Goal: Task Accomplishment & Management: Complete application form

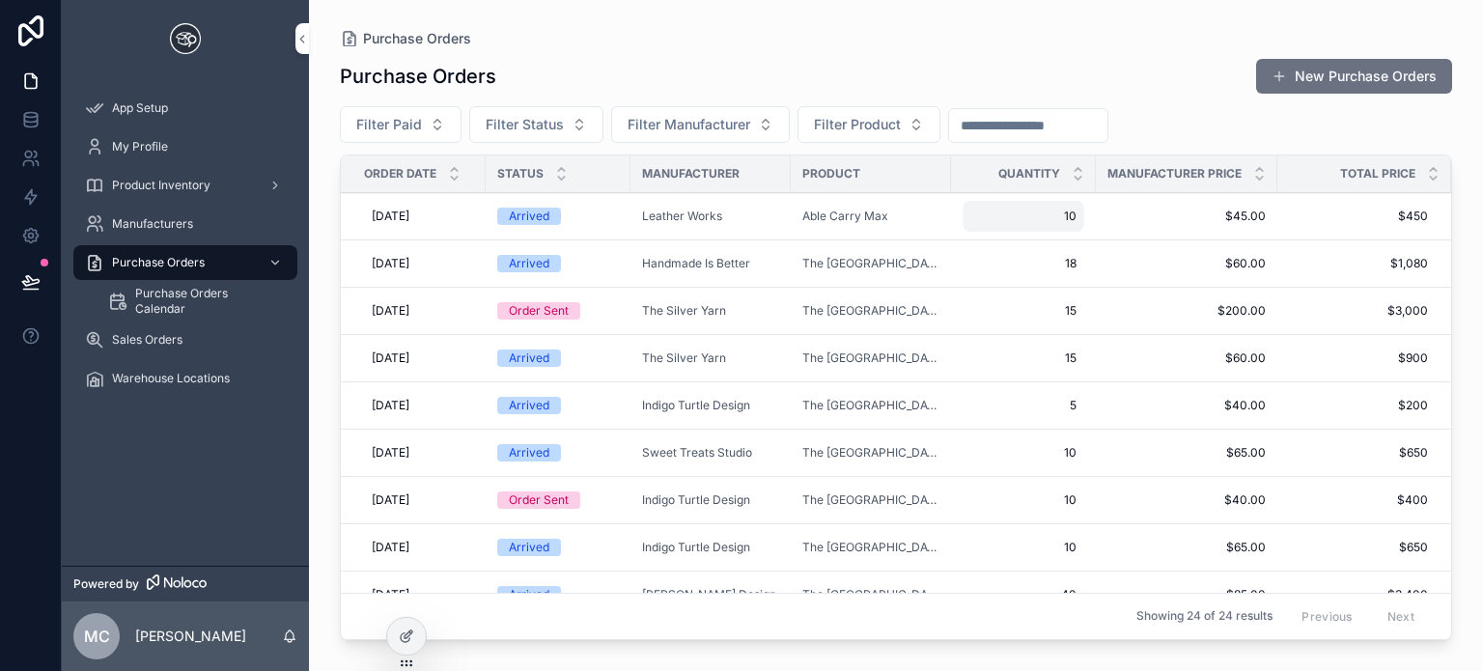
click at [1028, 215] on span "10" at bounding box center [1023, 215] width 106 height 15
click at [938, 57] on div "Purchase Orders New Purchase Orders Filter Paid Filter Status Filter Manufactur…" at bounding box center [896, 346] width 1112 height 601
click at [209, 636] on p "[PERSON_NAME]" at bounding box center [190, 635] width 111 height 19
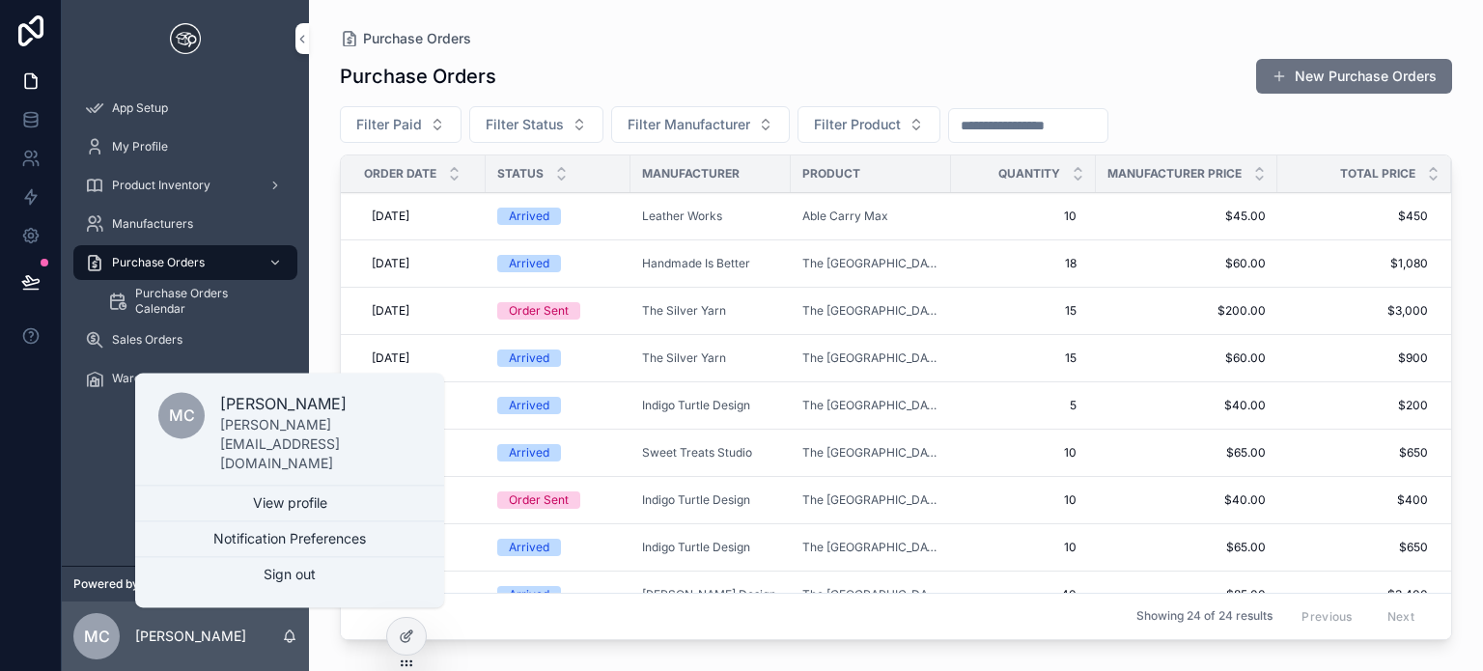
click at [175, 400] on div "App Setup My Profile Product Inventory Manufacturers Purchase Orders Purchase O…" at bounding box center [185, 249] width 247 height 344
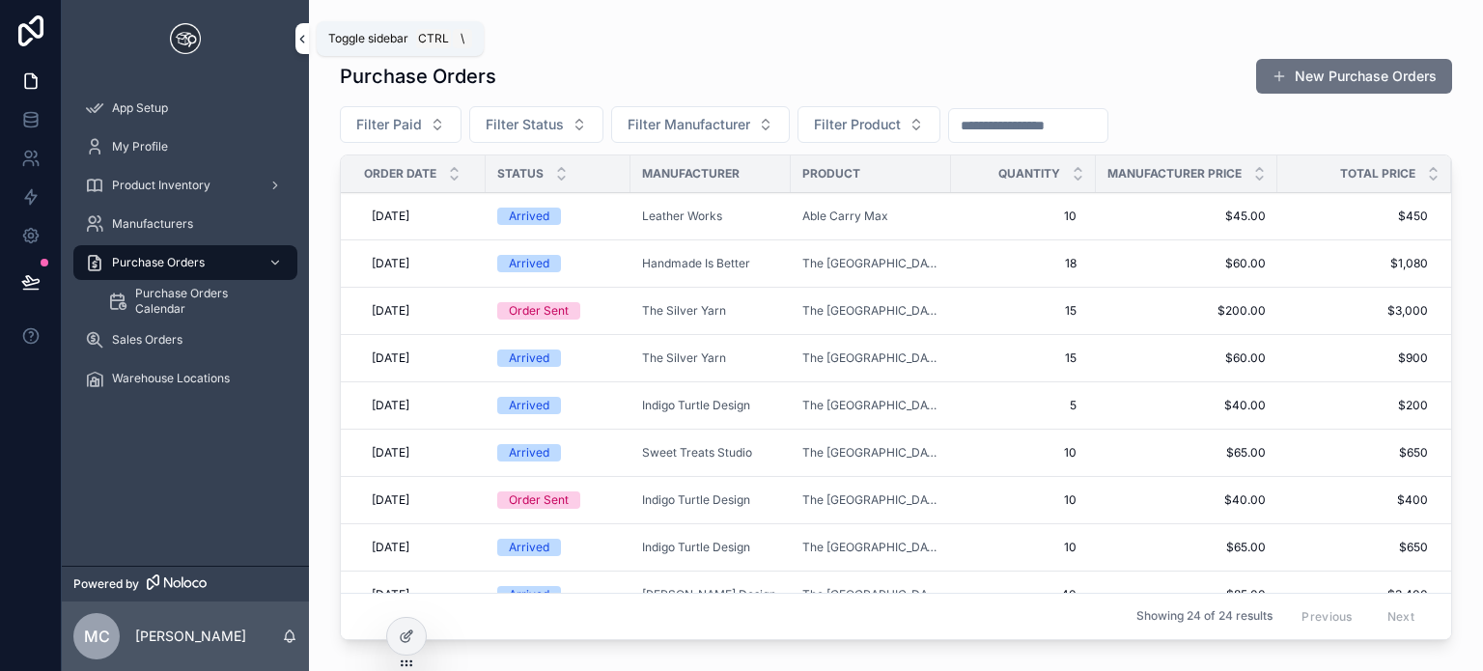
click at [306, 30] on button "scrollable content" at bounding box center [302, 38] width 14 height 31
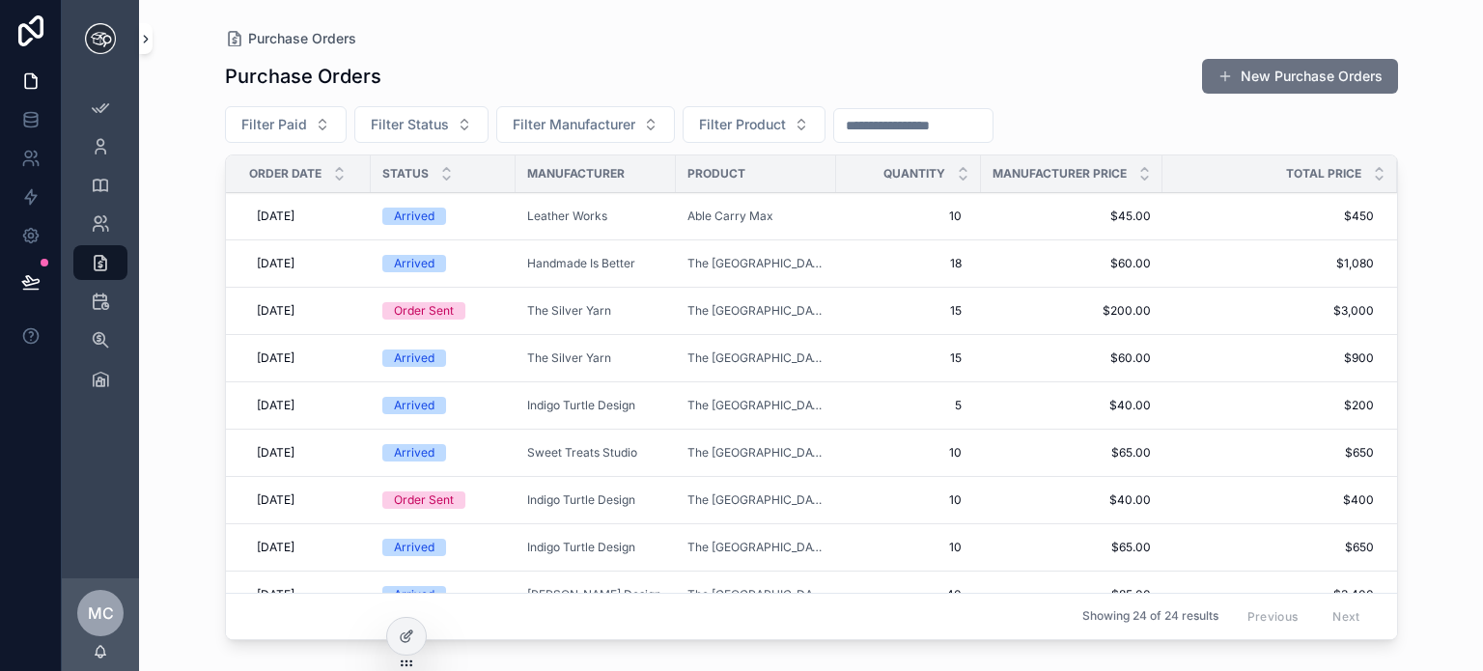
click at [151, 40] on div "App Setup My Profile Product Inventory Manufacturers Purchase Orders Purchase O…" at bounding box center [772, 335] width 1421 height 671
click at [147, 36] on icon "scrollable content" at bounding box center [146, 39] width 14 height 14
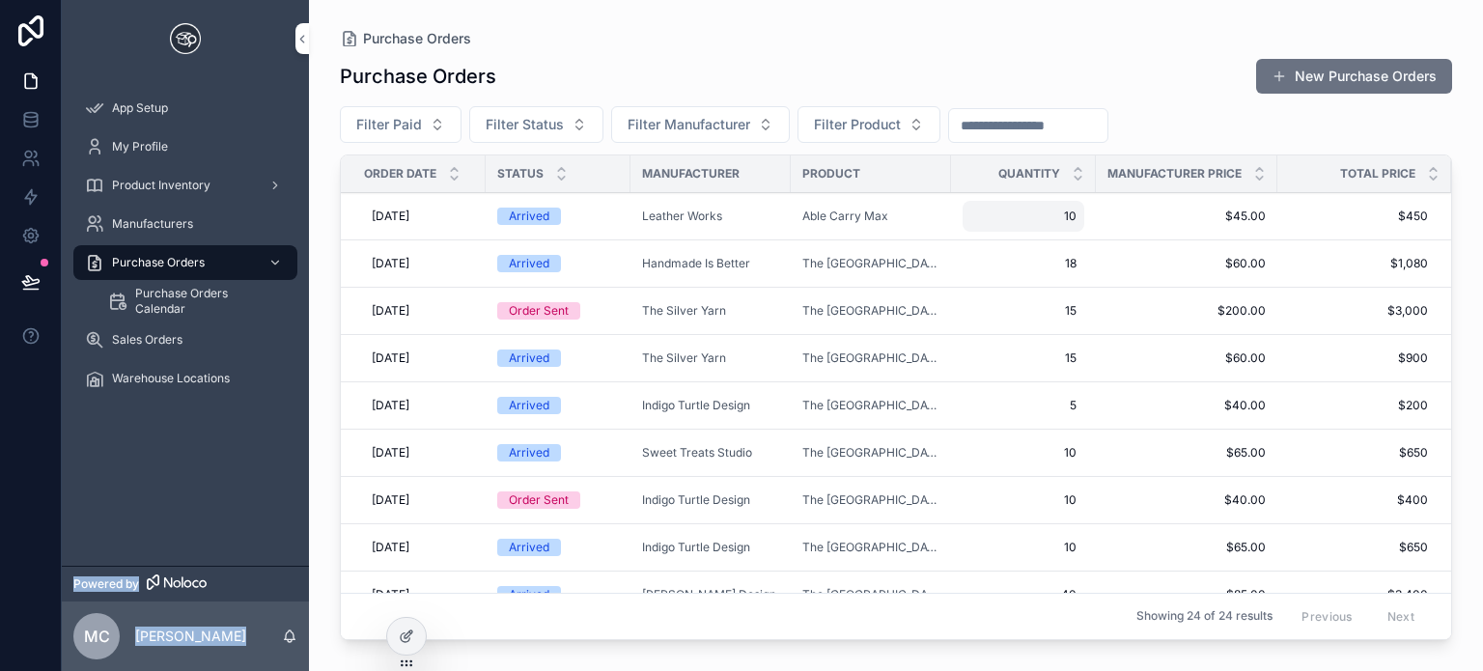
click at [1031, 206] on div "10 10" at bounding box center [1023, 216] width 122 height 31
click at [1159, 50] on div "Purchase Orders New Purchase Orders Filter Paid Filter Status Filter Manufactur…" at bounding box center [896, 346] width 1112 height 601
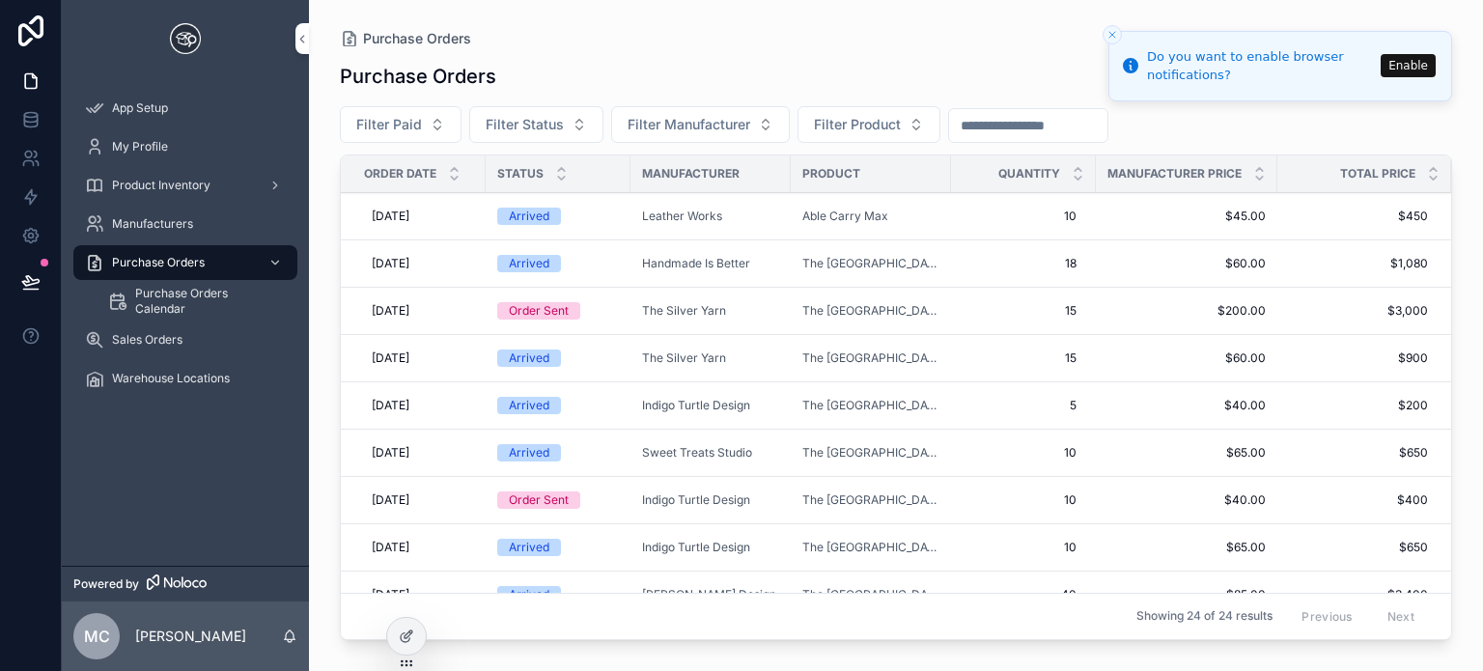
click at [1107, 34] on icon "Close toast" at bounding box center [1112, 35] width 12 height 12
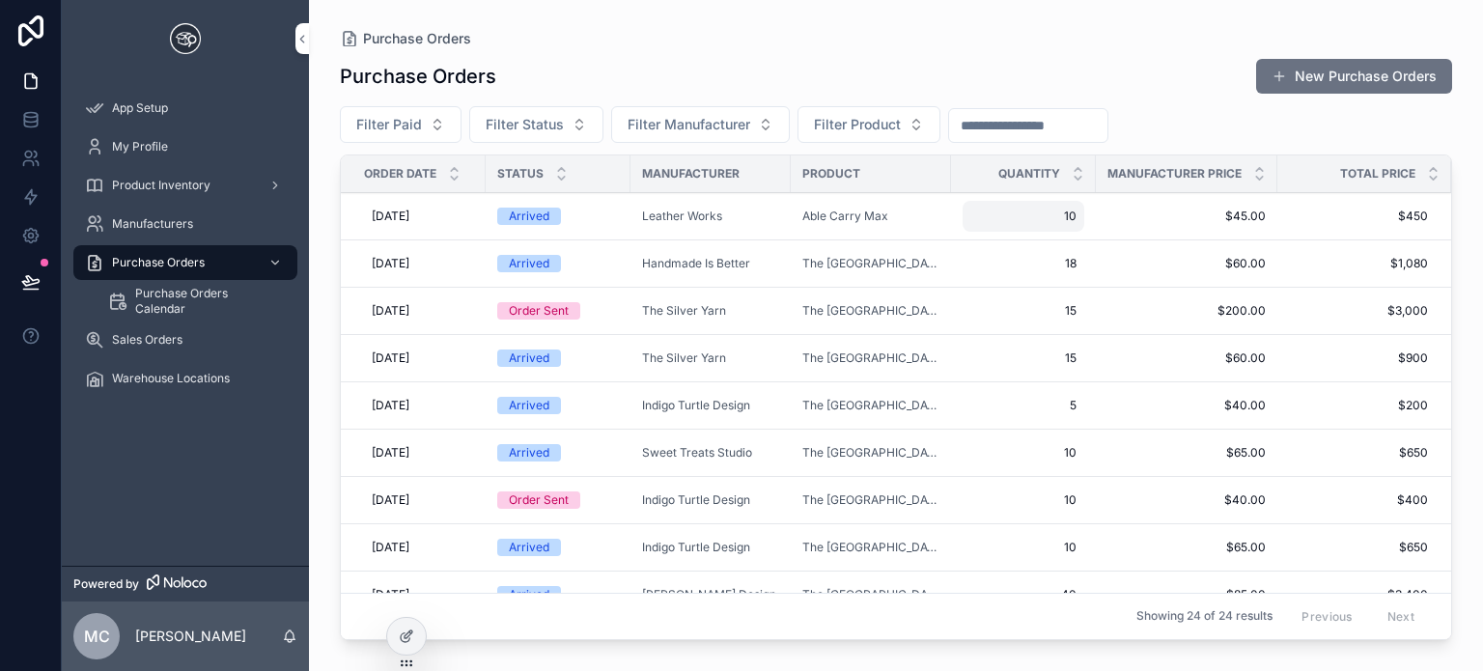
click at [1037, 218] on span "10" at bounding box center [1023, 215] width 106 height 15
click at [1013, 34] on div "Purchase Orders" at bounding box center [896, 38] width 1112 height 15
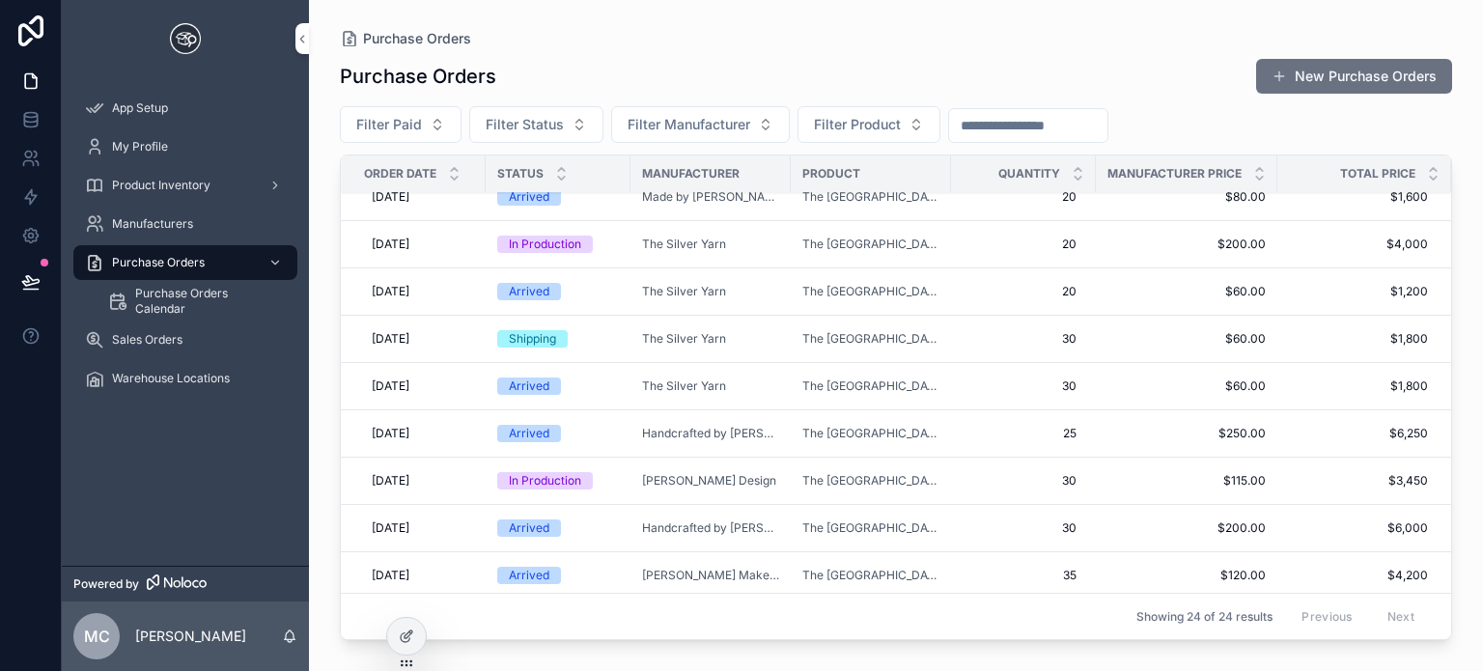
scroll to position [729, 0]
click at [0, 0] on icon at bounding box center [0, 0] width 0 height 0
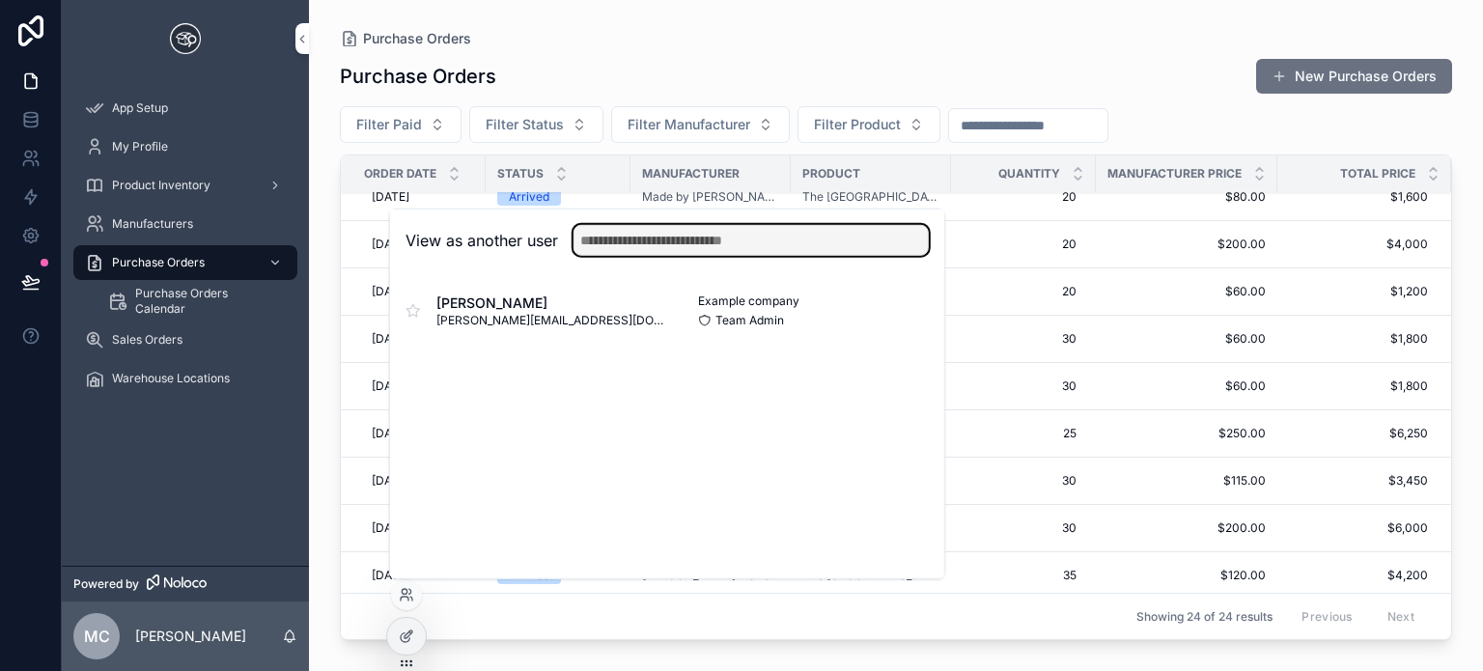
click at [642, 243] on input "text" at bounding box center [750, 240] width 355 height 31
type input "*"
type input "******"
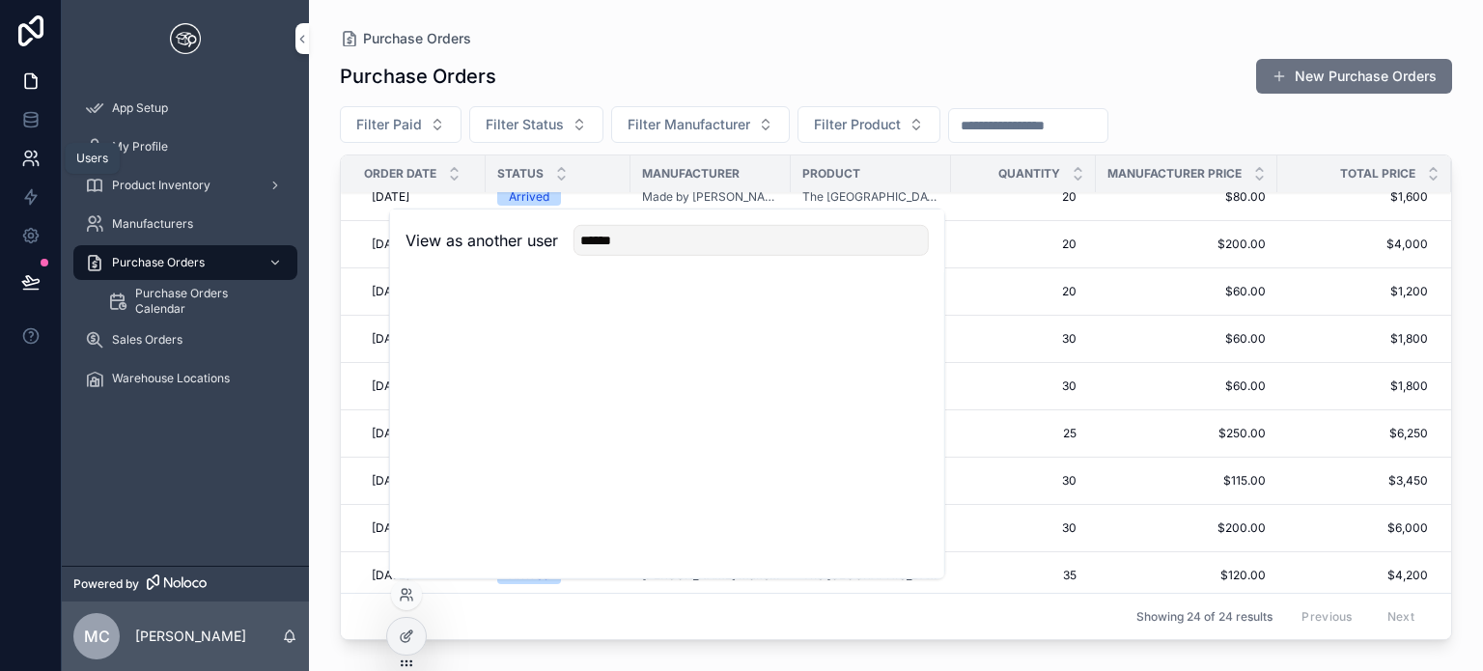
click at [30, 149] on icon at bounding box center [30, 158] width 19 height 19
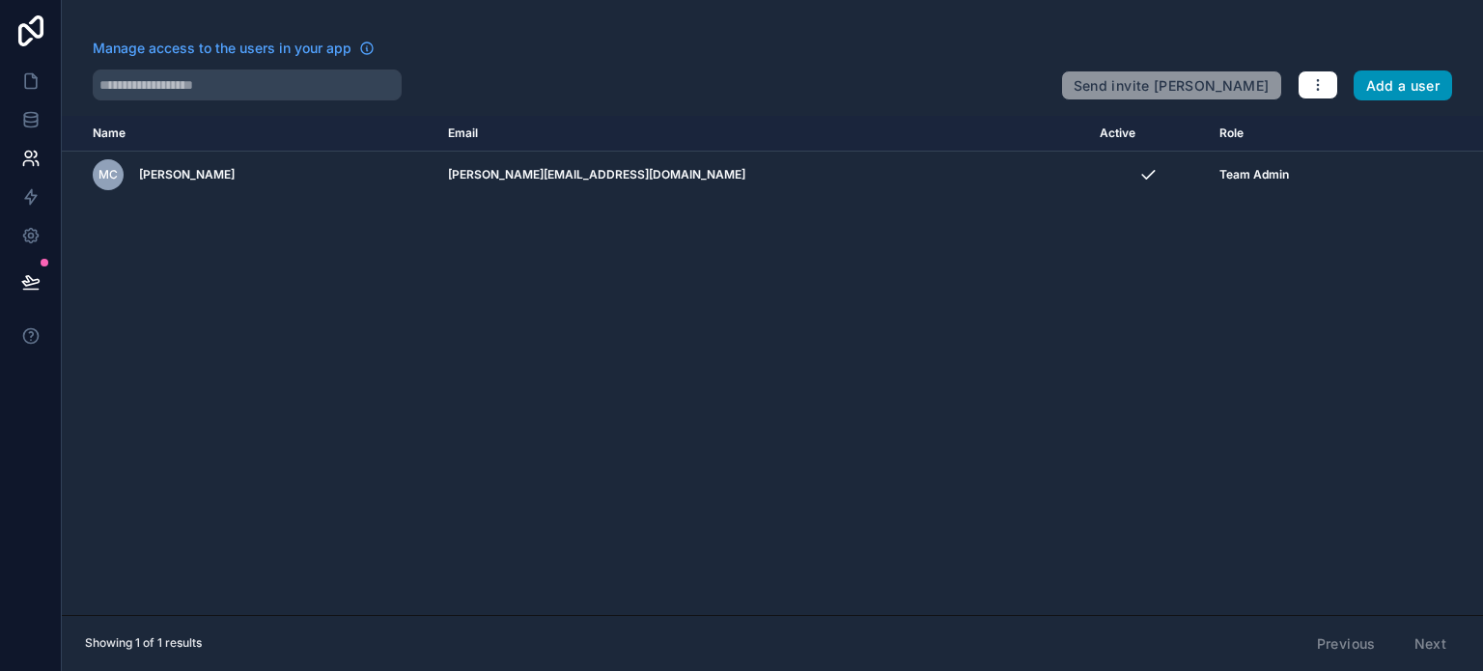
click at [1407, 79] on button "Add a user" at bounding box center [1402, 85] width 99 height 31
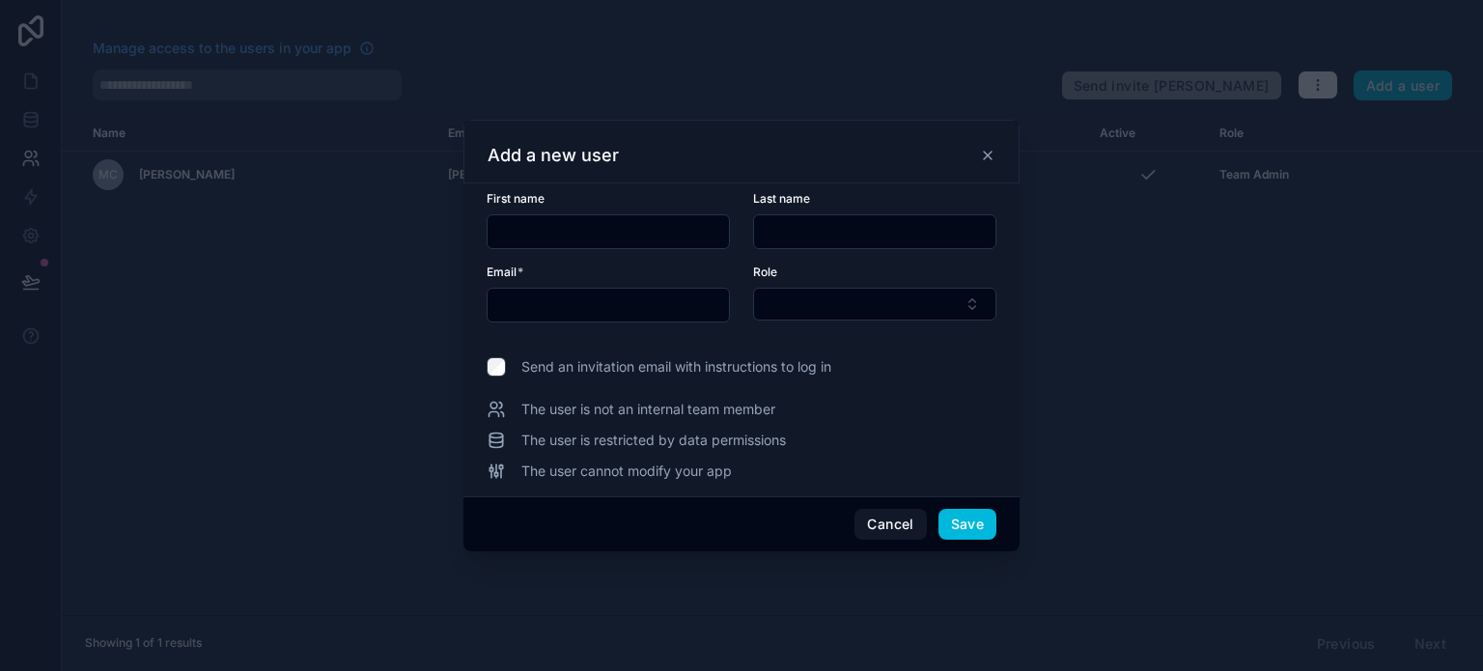
click at [545, 218] on input "text" at bounding box center [607, 231] width 241 height 27
type input "*"
type input "********"
click at [549, 297] on input "text" at bounding box center [607, 304] width 241 height 27
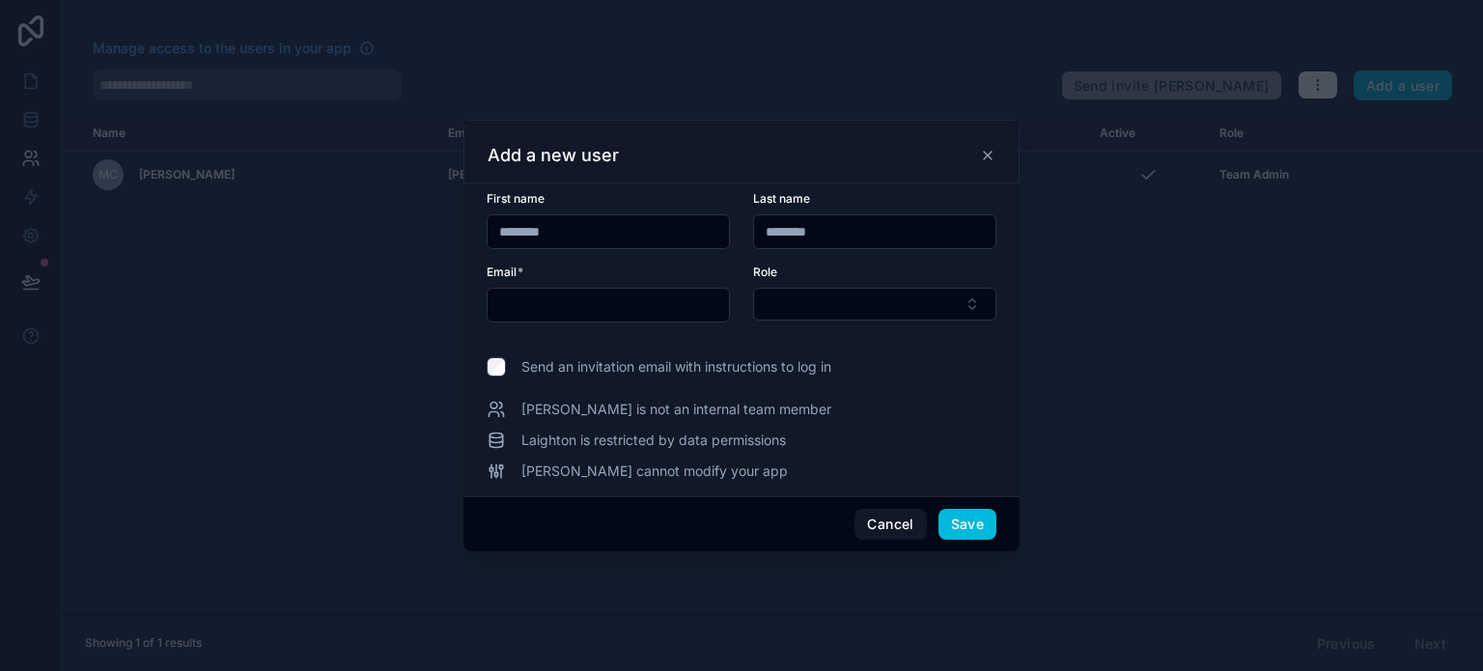
paste input "**********"
type input "**********"
click at [847, 303] on button "Select Button" at bounding box center [874, 304] width 243 height 33
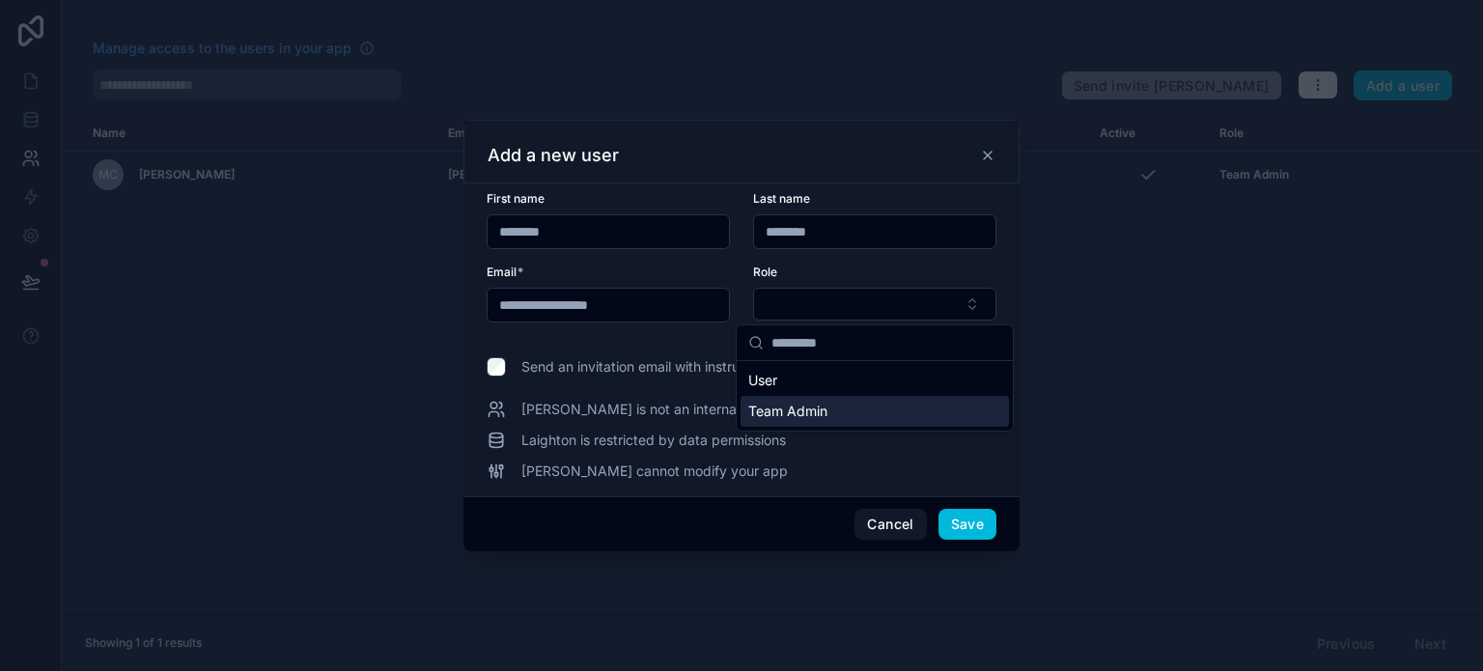
click at [859, 413] on div "Team Admin" at bounding box center [874, 411] width 268 height 31
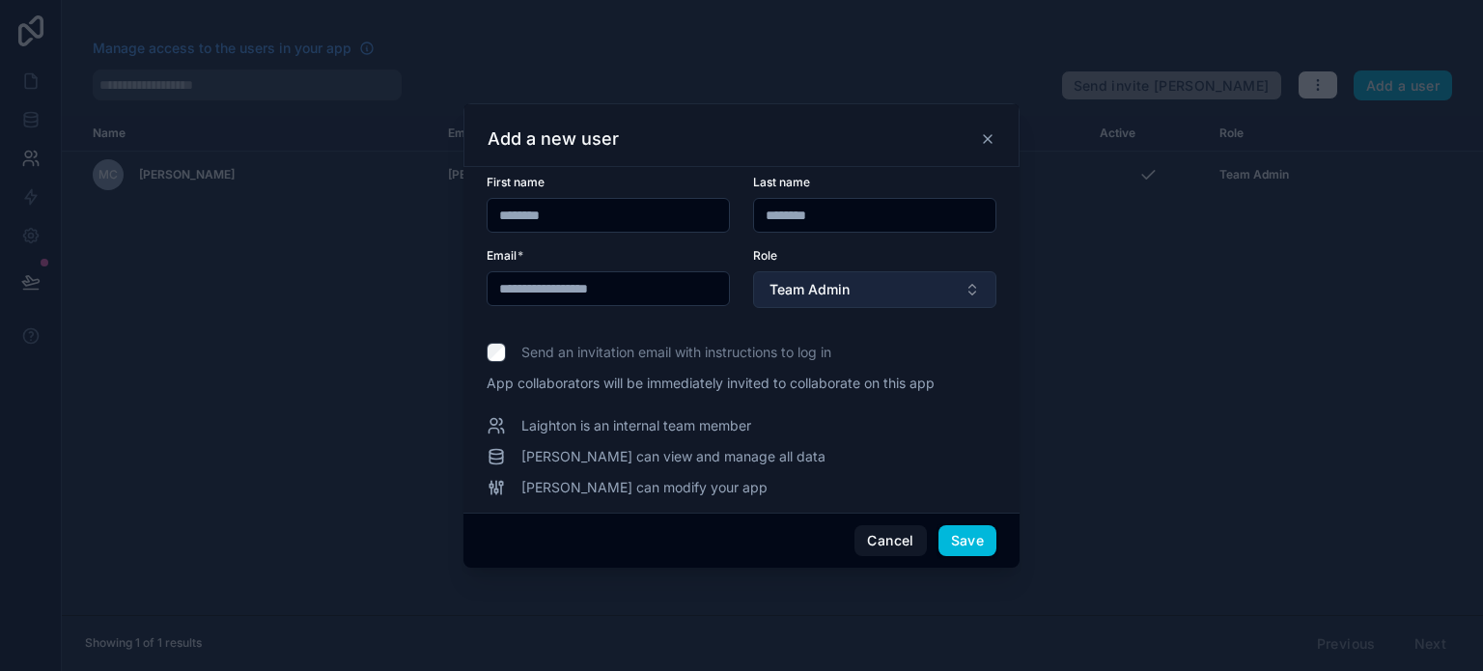
click at [818, 298] on span "Team Admin" at bounding box center [809, 289] width 80 height 19
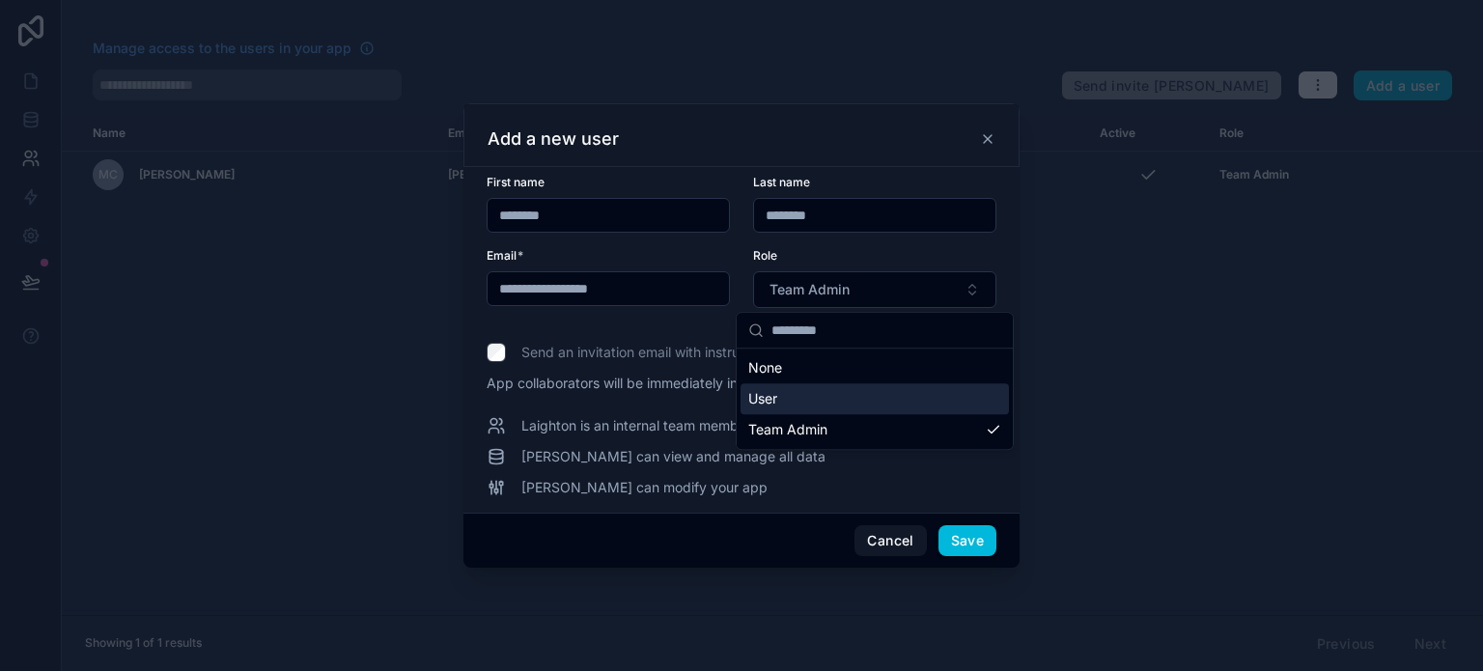
click at [790, 403] on div "User" at bounding box center [874, 398] width 268 height 31
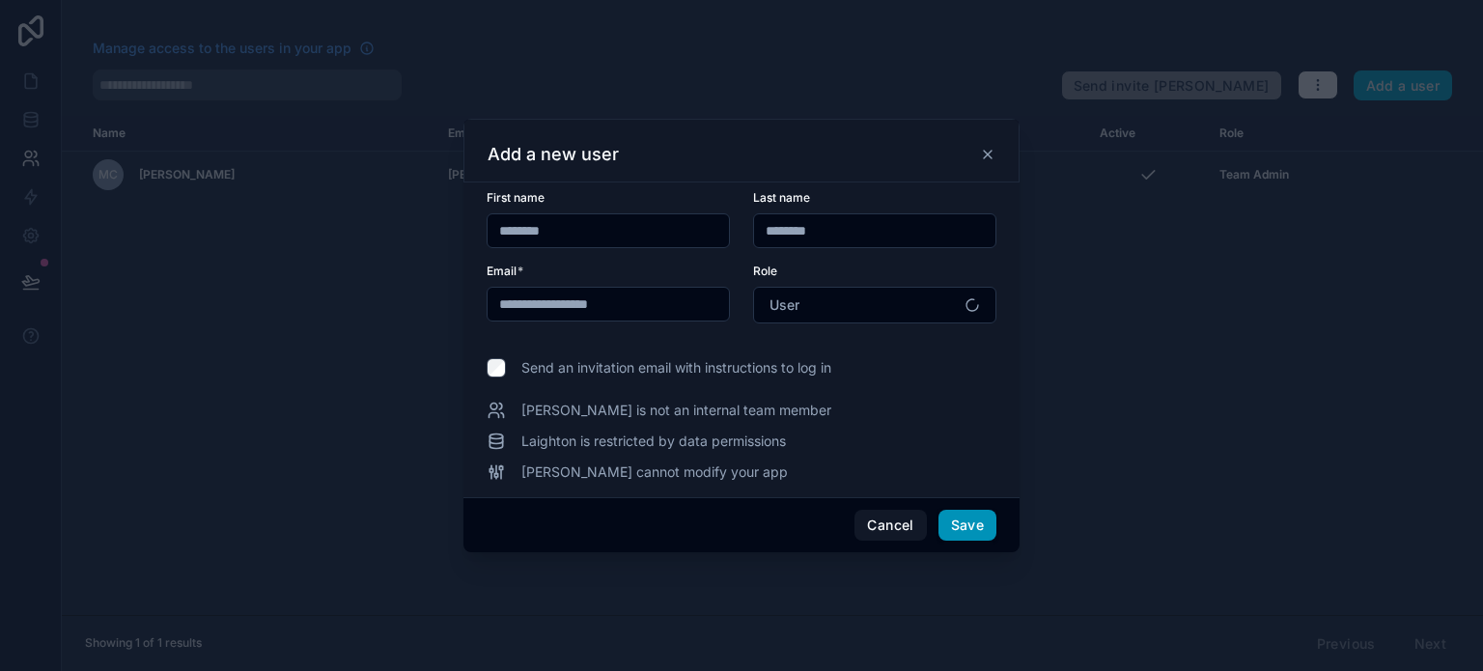
click at [970, 523] on button "Save" at bounding box center [967, 525] width 58 height 31
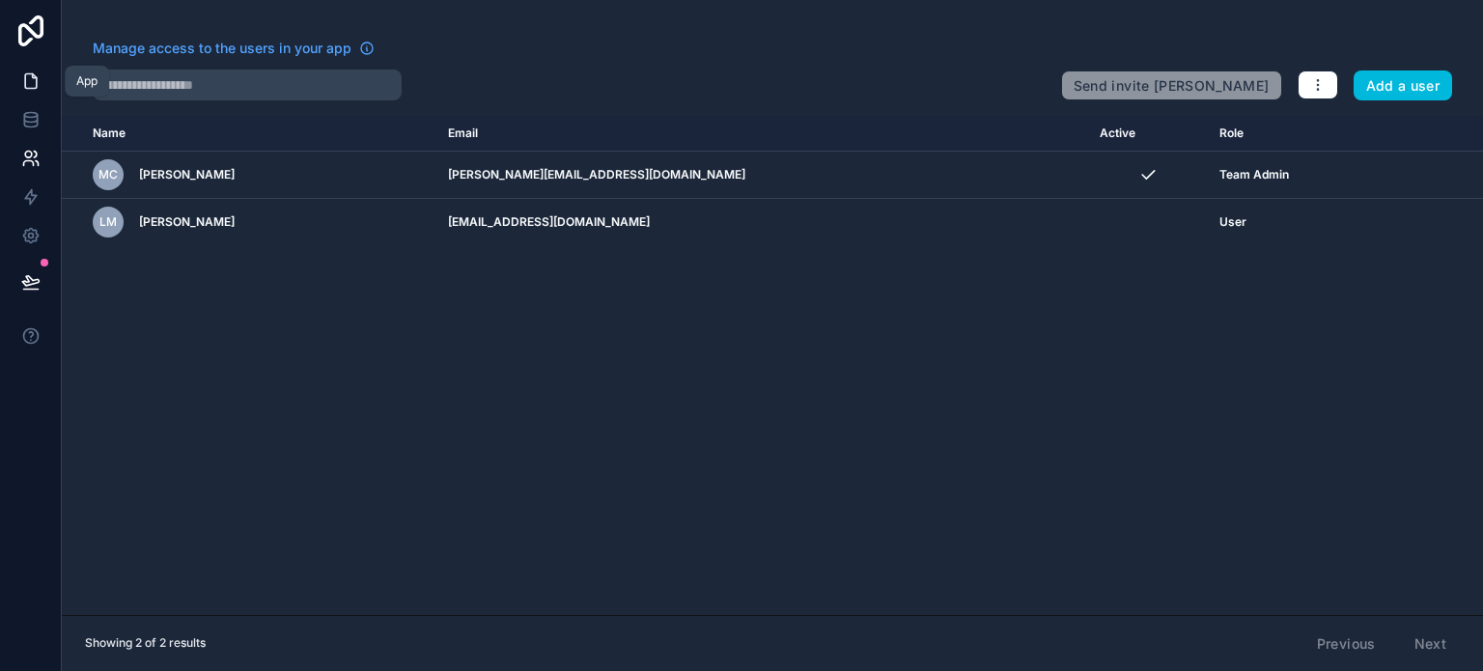
click at [30, 78] on icon at bounding box center [30, 80] width 19 height 19
